Goal: Information Seeking & Learning: Learn about a topic

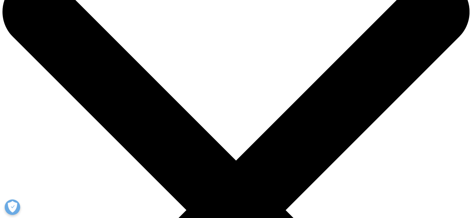
scroll to position [31, 0]
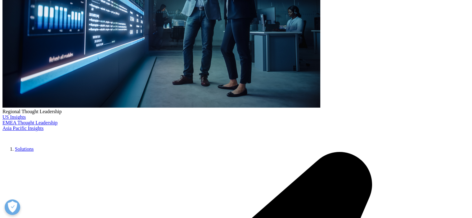
scroll to position [203, 0]
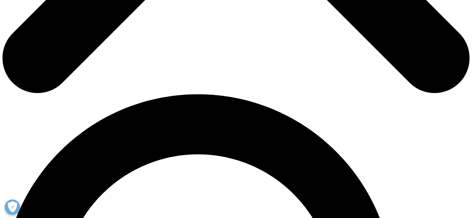
scroll to position [372, 0]
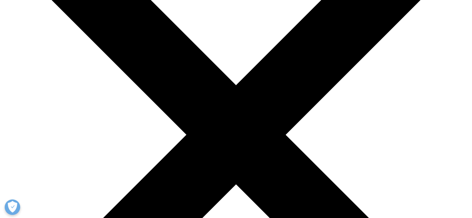
scroll to position [93, 0]
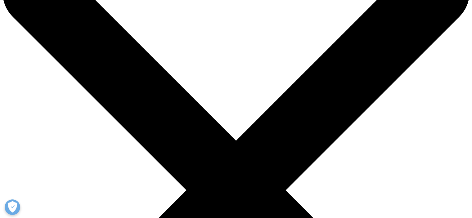
scroll to position [155, 0]
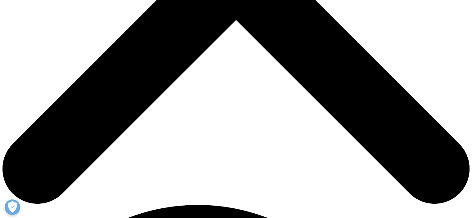
scroll to position [197, 0]
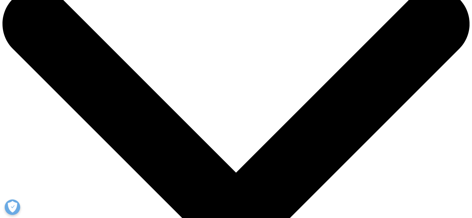
scroll to position [0, 0]
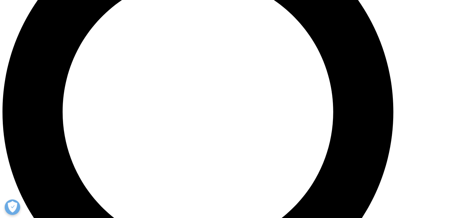
scroll to position [558, 0]
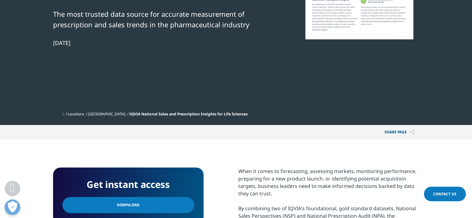
scroll to position [248, 0]
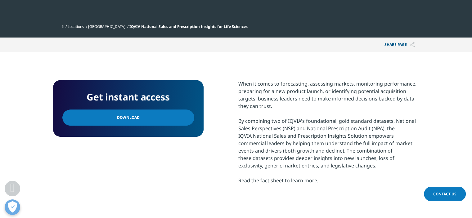
click at [170, 122] on link "Download" at bounding box center [128, 117] width 132 height 16
click at [220, 101] on div "Get instant access Download When it comes to forecasting, assessing markets, mo…" at bounding box center [236, 140] width 366 height 120
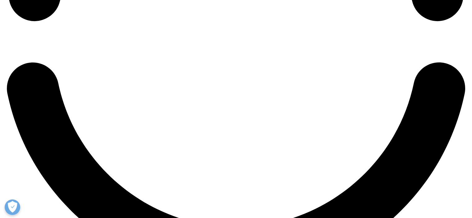
scroll to position [1147, 0]
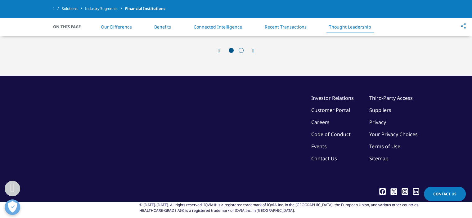
scroll to position [1147, 0]
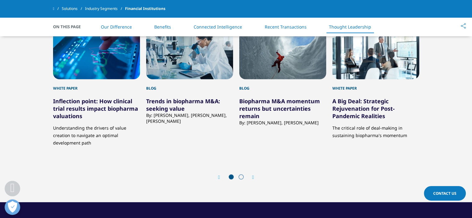
click at [252, 177] on icon "Next slide" at bounding box center [253, 177] width 2 height 5
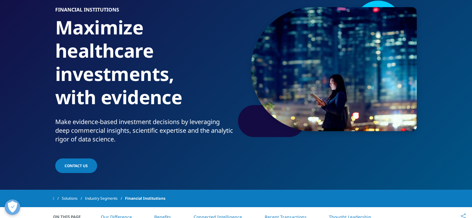
scroll to position [50, 0]
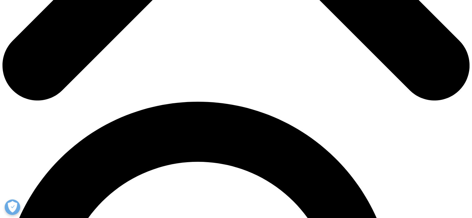
scroll to position [372, 0]
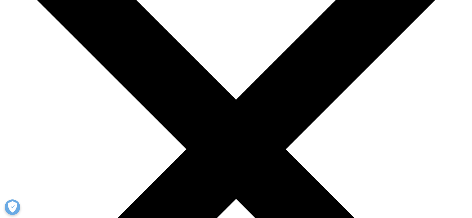
scroll to position [62, 0]
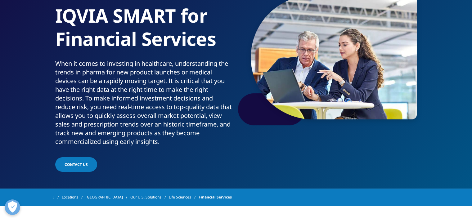
scroll to position [62, 0]
